Goal: Task Accomplishment & Management: Complete application form

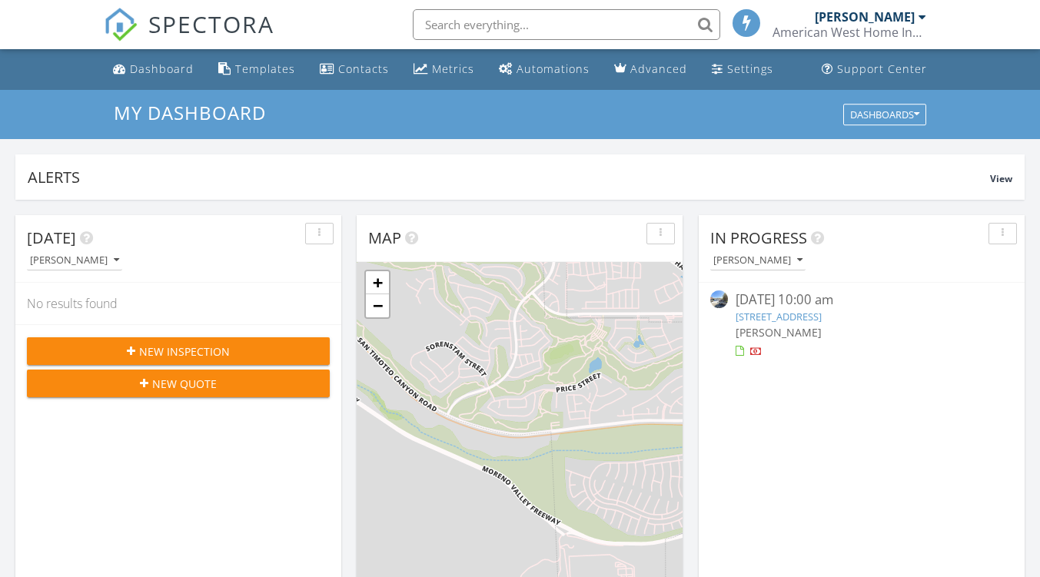
scroll to position [8, 8]
click at [218, 360] on button "New Inspection" at bounding box center [178, 351] width 303 height 28
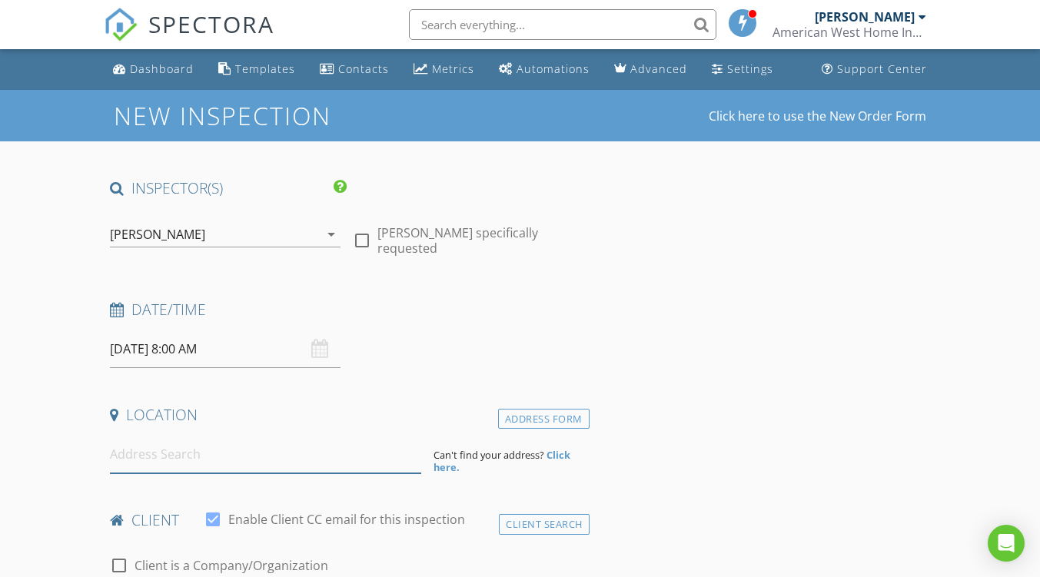
click at [193, 449] on input at bounding box center [265, 455] width 311 height 38
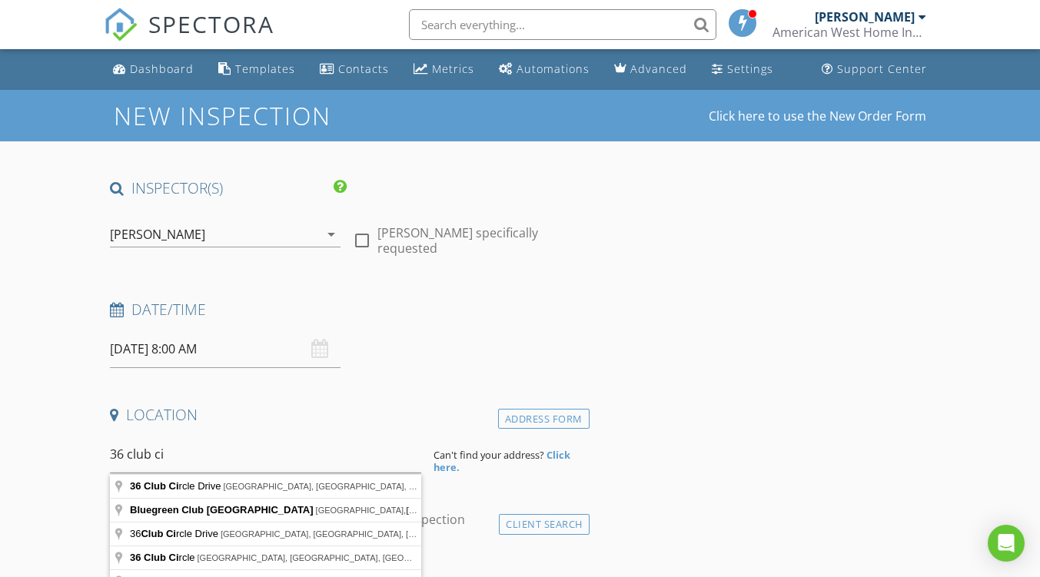
type input "36 Club Circle Drive, Palm Springs, CA, USA"
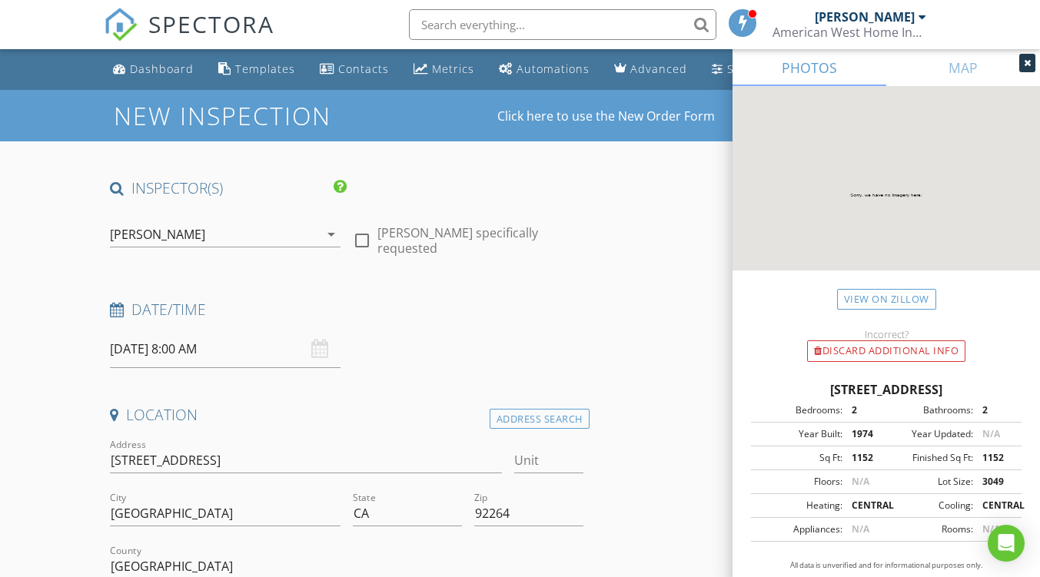
scroll to position [307, 0]
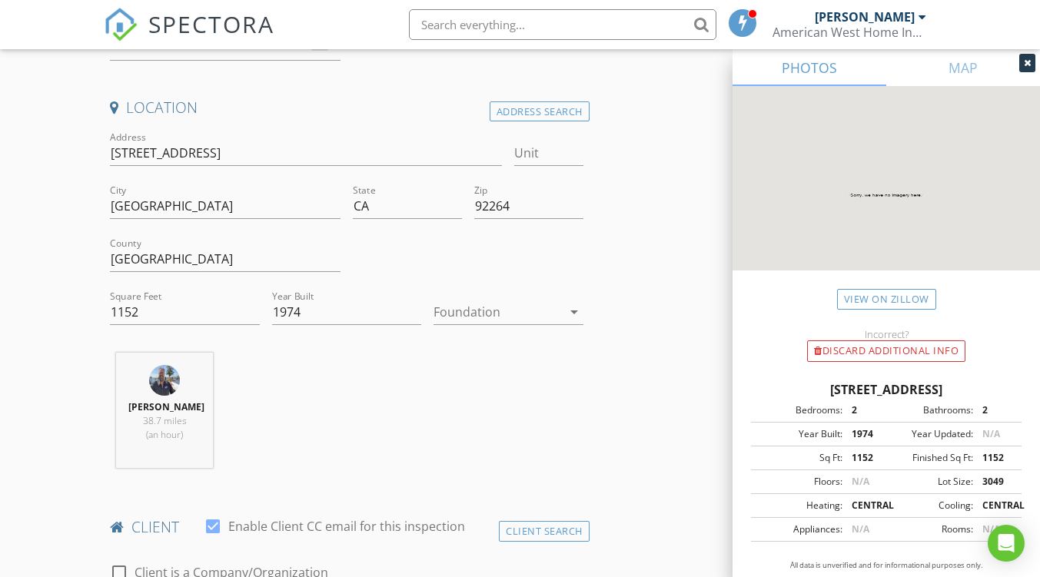
click at [475, 314] on div at bounding box center [498, 312] width 128 height 25
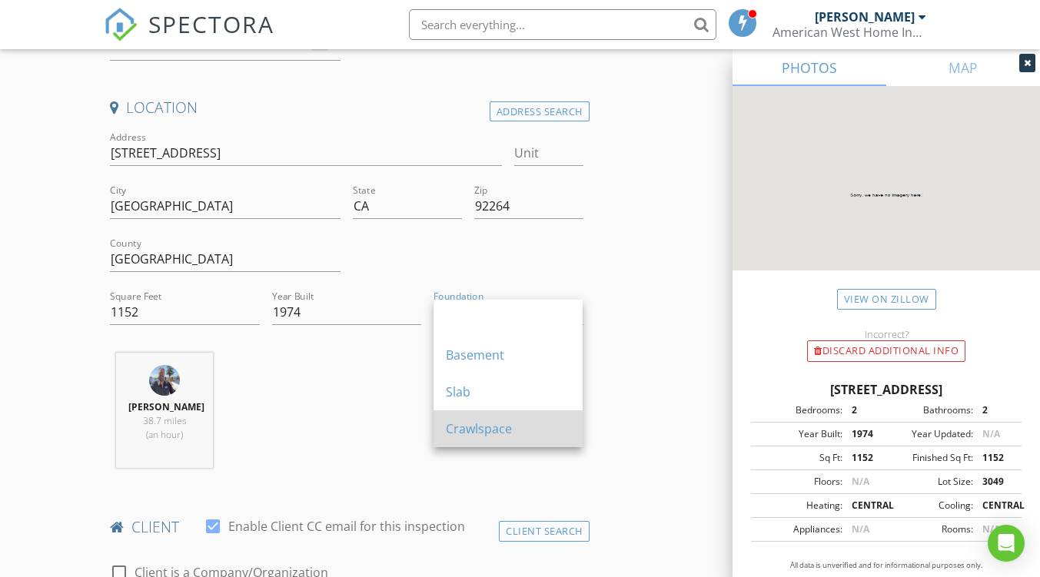
click at [470, 437] on div "Crawlspace" at bounding box center [508, 429] width 125 height 18
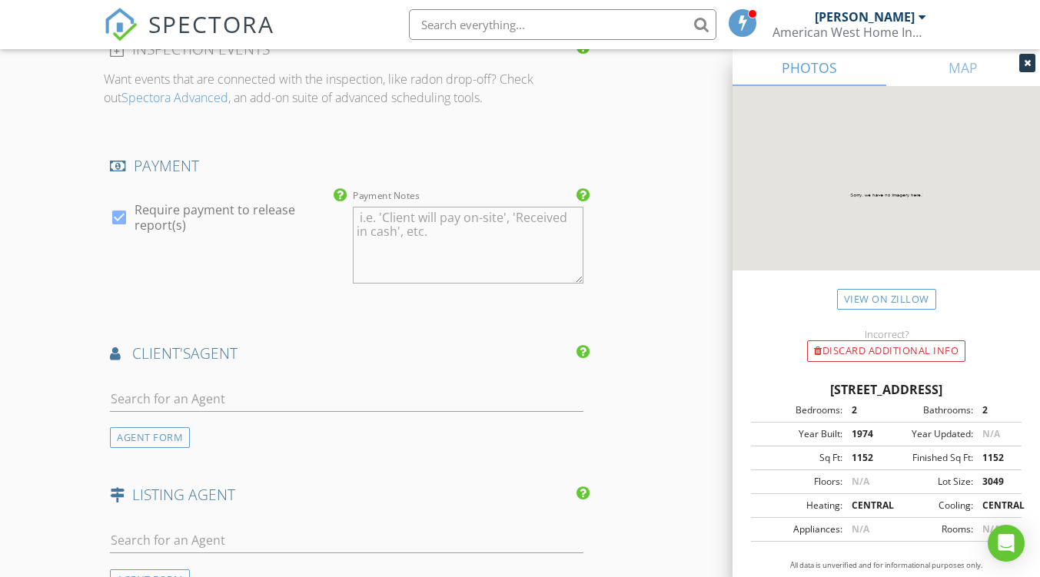
scroll to position [2075, 0]
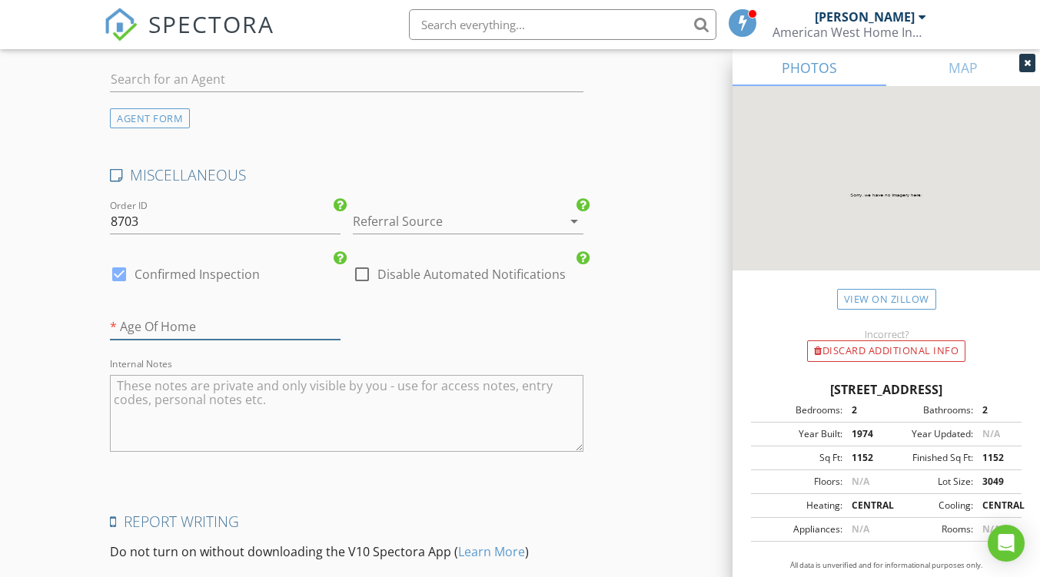
click at [203, 325] on input "number" at bounding box center [225, 326] width 231 height 25
type input "51"
click at [407, 221] on div at bounding box center [447, 221] width 188 height 25
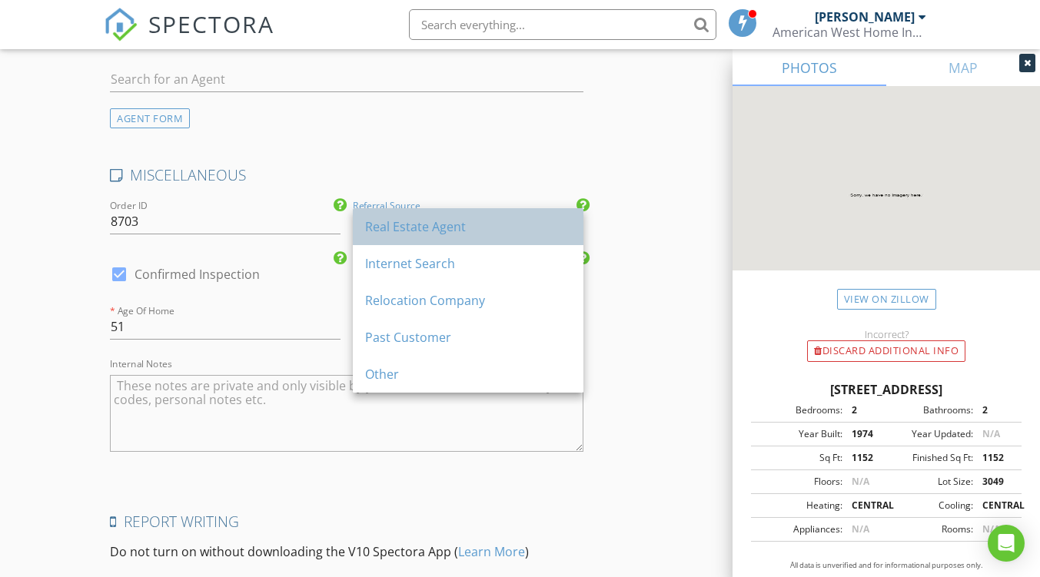
click at [405, 234] on div "Real Estate Agent" at bounding box center [468, 227] width 206 height 18
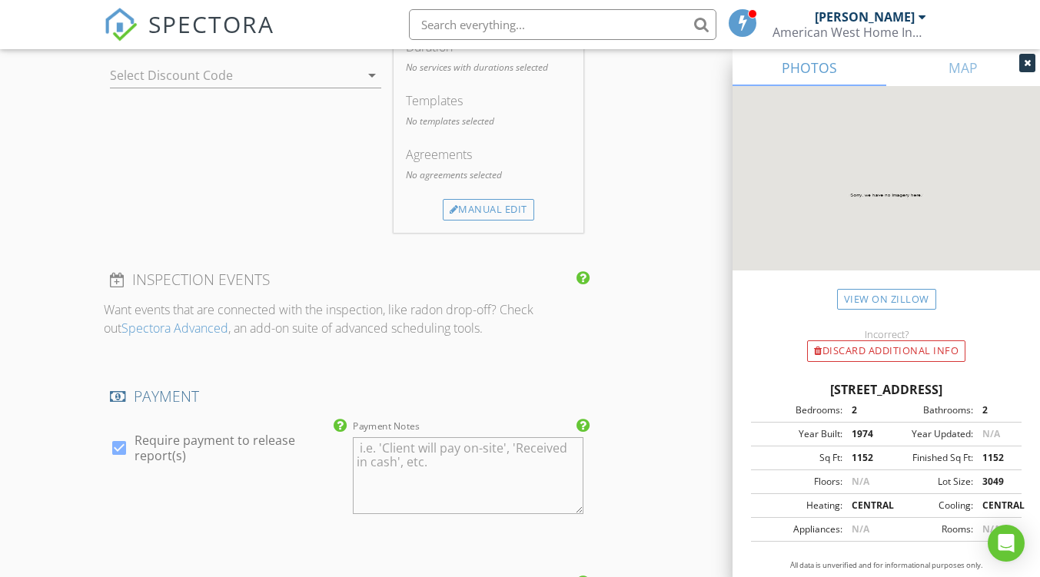
scroll to position [1076, 0]
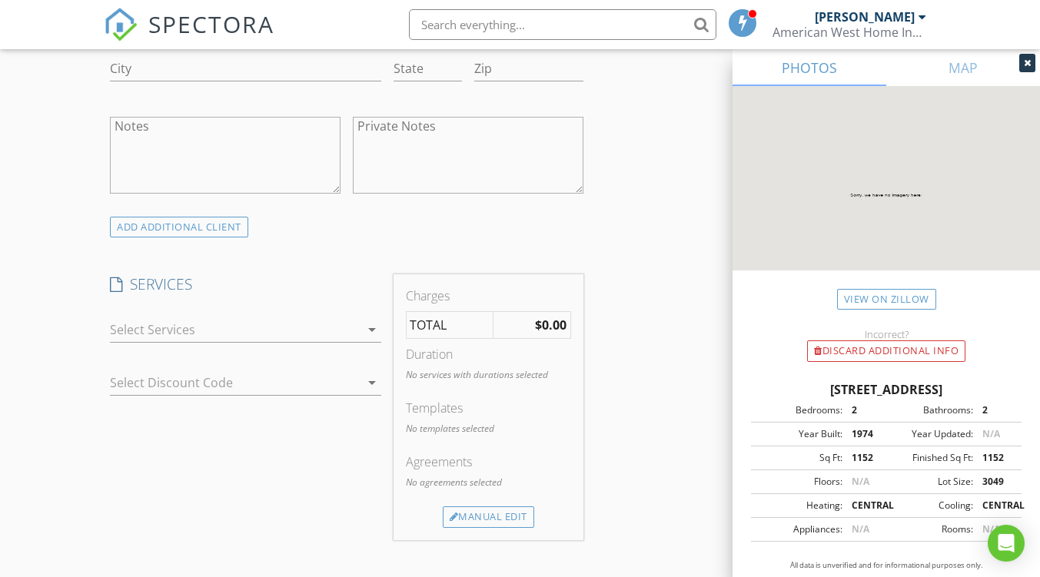
click at [231, 332] on div at bounding box center [234, 329] width 249 height 25
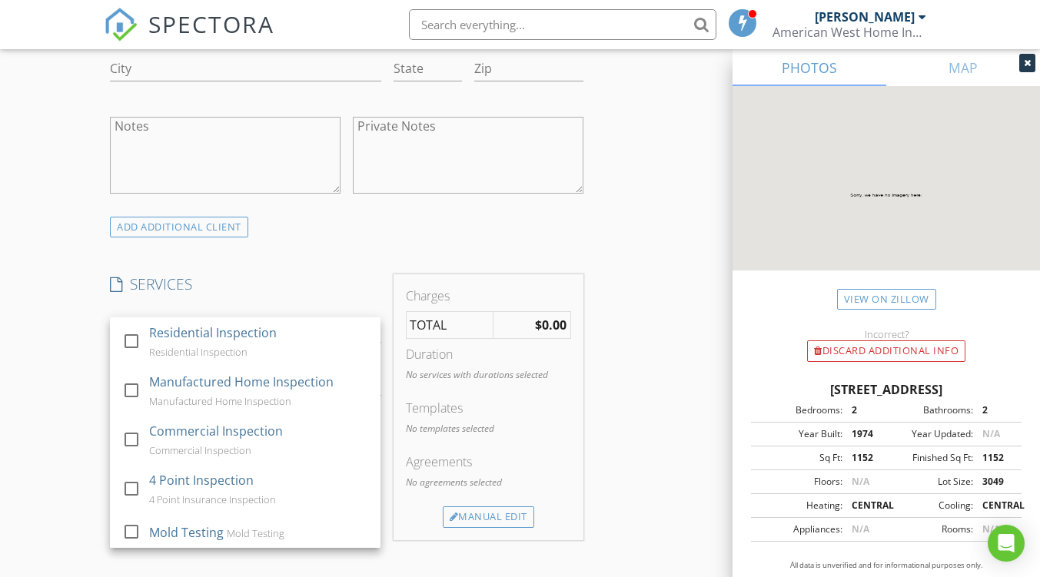
click at [231, 332] on div "Residential Inspection" at bounding box center [213, 333] width 128 height 18
